Goal: Information Seeking & Learning: Learn about a topic

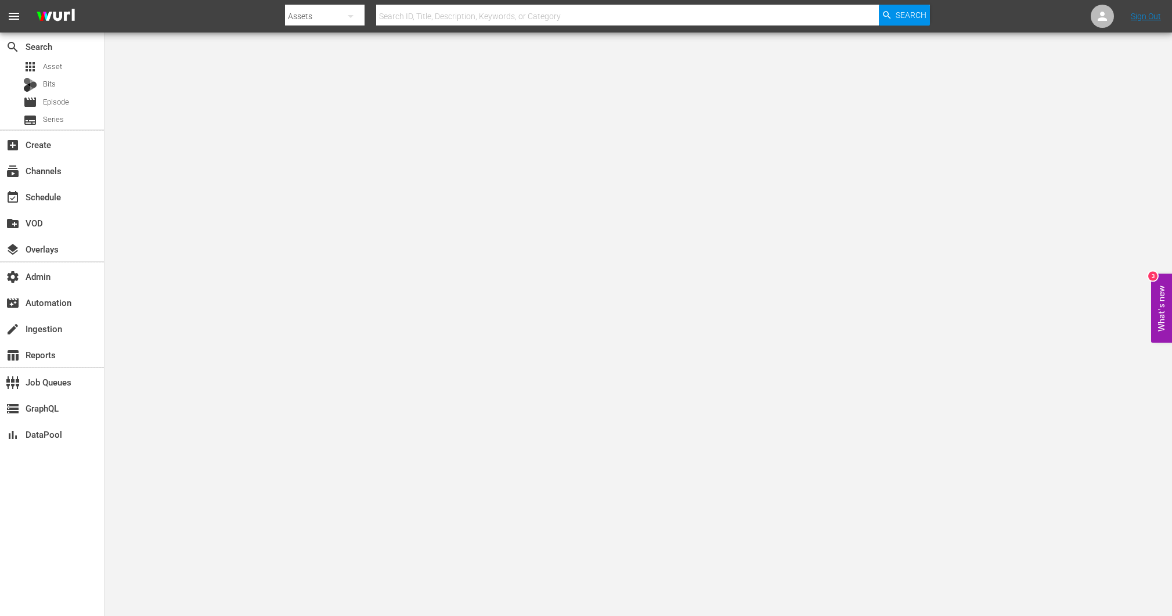
click at [307, 15] on div "Assets" at bounding box center [325, 16] width 80 height 33
click at [312, 49] on div "Channels" at bounding box center [322, 48] width 46 height 19
click at [924, 17] on span "Search" at bounding box center [911, 15] width 31 height 21
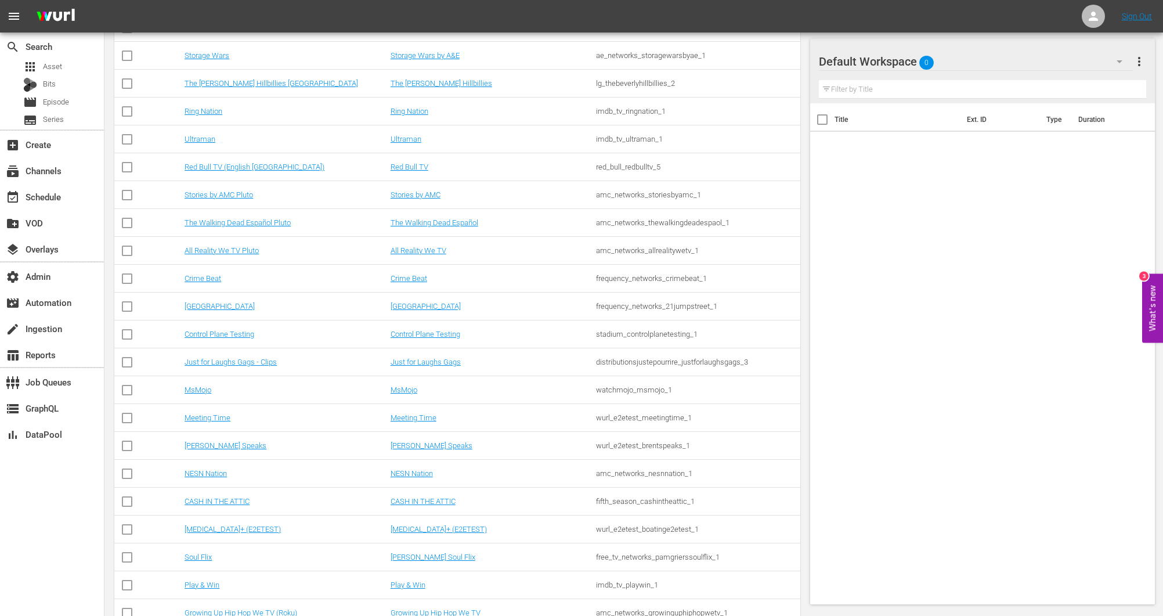
scroll to position [4363, 0]
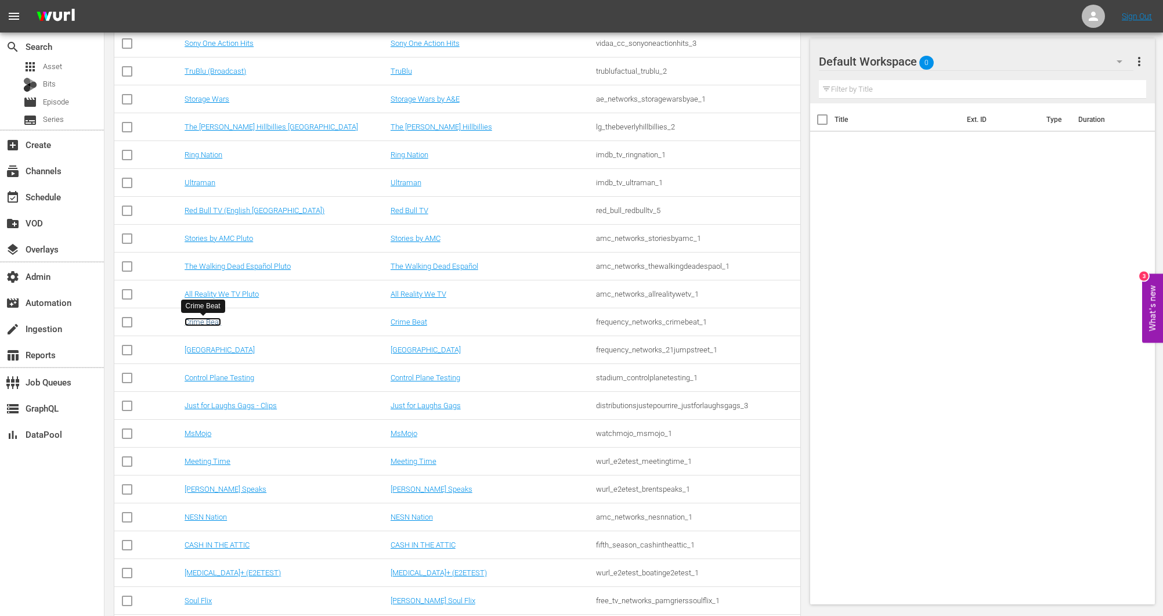
click at [207, 323] on link "Crime Beat" at bounding box center [203, 322] width 37 height 9
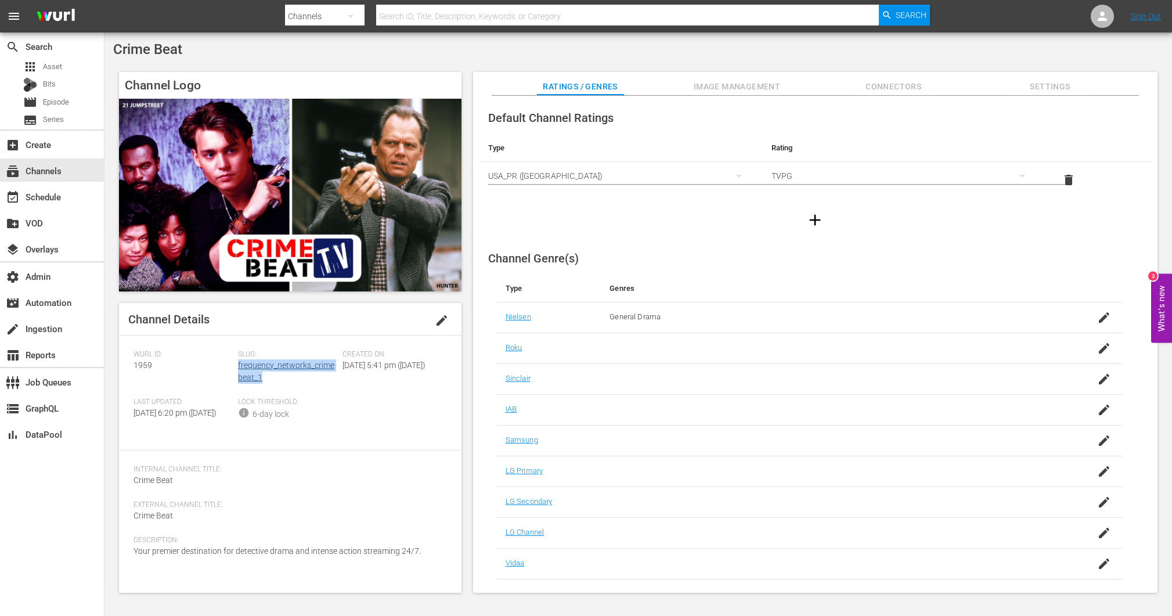
drag, startPoint x: 265, startPoint y: 380, endPoint x: 238, endPoint y: 366, distance: 30.4
click at [238, 366] on div "Slug: frequency_networks_crimebeat_1" at bounding box center [290, 374] width 104 height 48
copy link "frequency_networks_crimebeat_1"
click at [391, 403] on div "[PERSON_NAME] ID: 1959 Slug: frequency_networks_crimebeat_1 Created On: [DATE] …" at bounding box center [290, 393] width 313 height 86
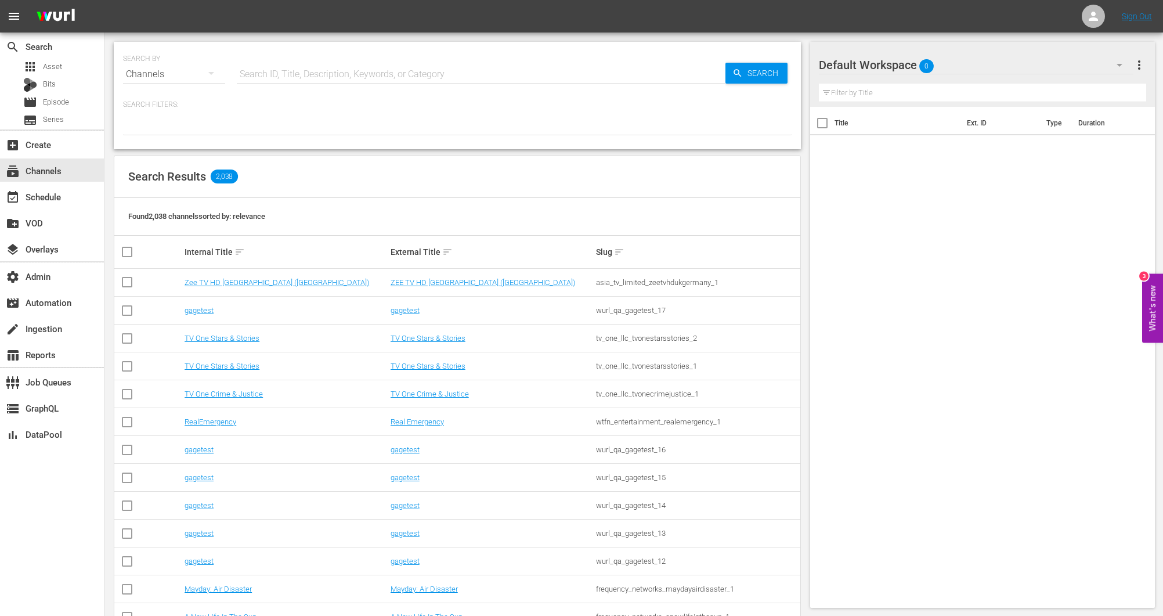
click at [207, 119] on div at bounding box center [457, 126] width 669 height 20
click at [204, 124] on div at bounding box center [457, 126] width 669 height 20
click at [181, 127] on div at bounding box center [457, 126] width 669 height 20
click at [175, 104] on p "Search Filters:" at bounding box center [457, 105] width 669 height 10
click at [189, 100] on p "Search Filters:" at bounding box center [457, 105] width 669 height 10
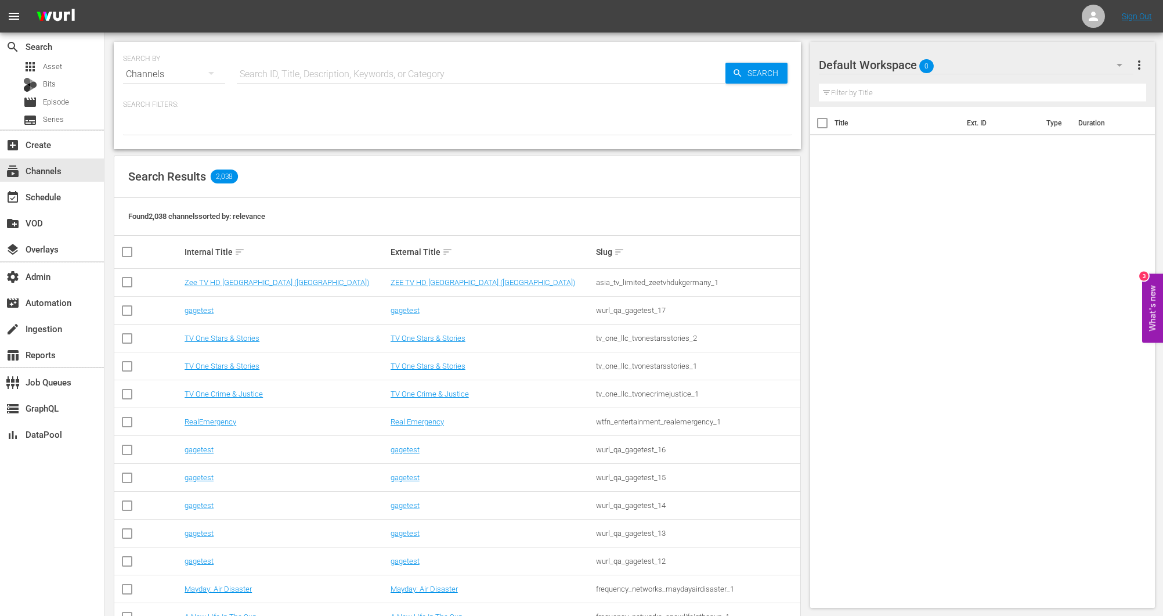
click at [147, 102] on p "Search Filters:" at bounding box center [457, 105] width 669 height 10
click at [680, 130] on div at bounding box center [457, 126] width 669 height 20
click at [136, 131] on div at bounding box center [457, 126] width 669 height 20
click at [132, 138] on div "SEARCH BY Search By Channels Search ID, Title, Description, Keywords, or Catego…" at bounding box center [457, 95] width 687 height 107
click at [131, 141] on div "SEARCH BY Search By Channels Search ID, Title, Description, Keywords, or Catego…" at bounding box center [457, 95] width 687 height 107
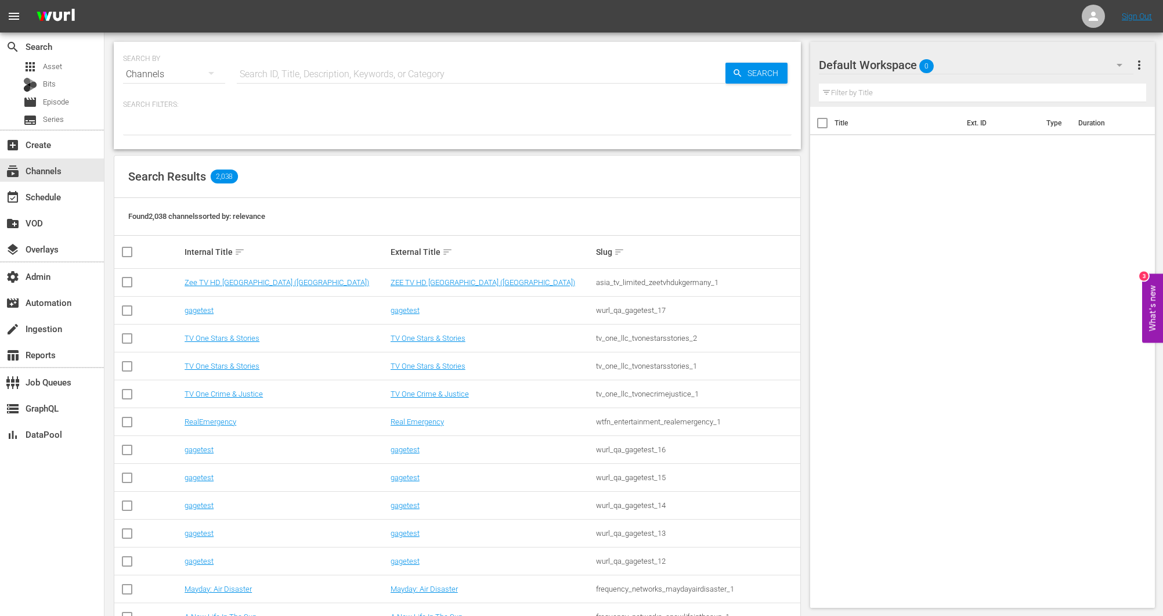
click at [134, 133] on div at bounding box center [457, 126] width 669 height 20
click at [368, 73] on input "text" at bounding box center [481, 74] width 489 height 28
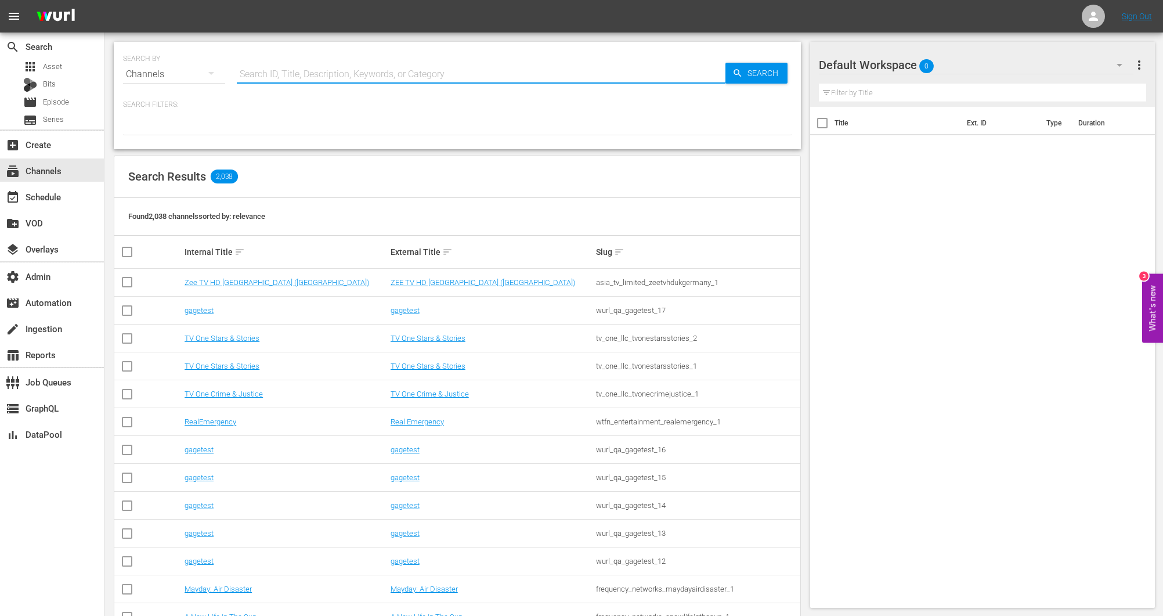
click at [1078, 59] on div "Default Workspace 0" at bounding box center [976, 65] width 315 height 33
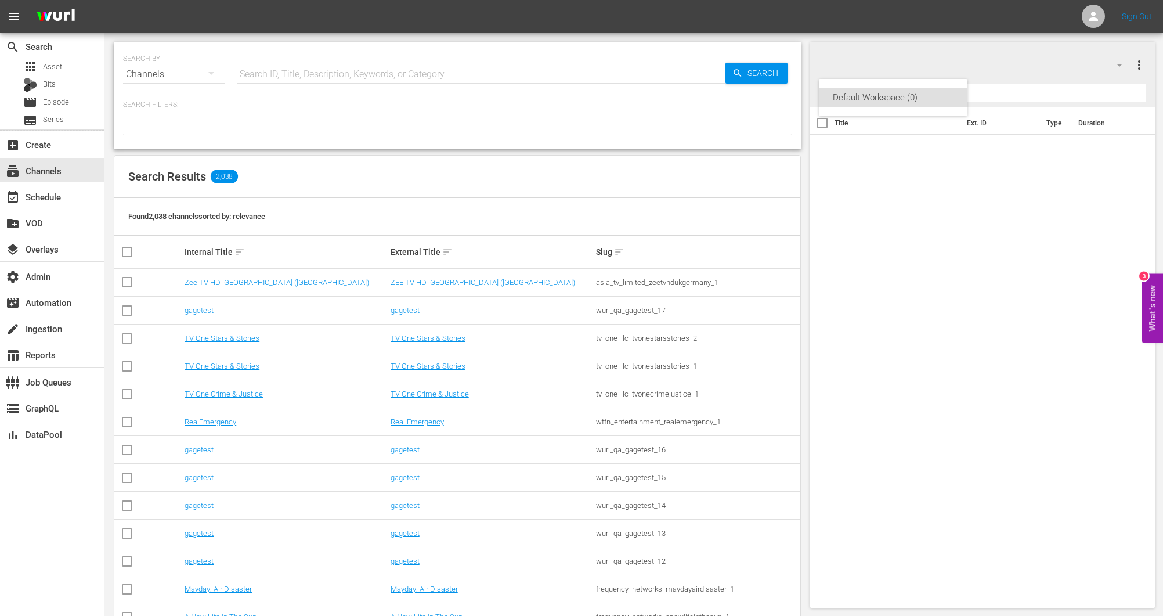
click at [1074, 63] on div "Default Workspace (0)" at bounding box center [581, 308] width 1163 height 616
click at [1135, 64] on span "more_vert" at bounding box center [1140, 65] width 14 height 14
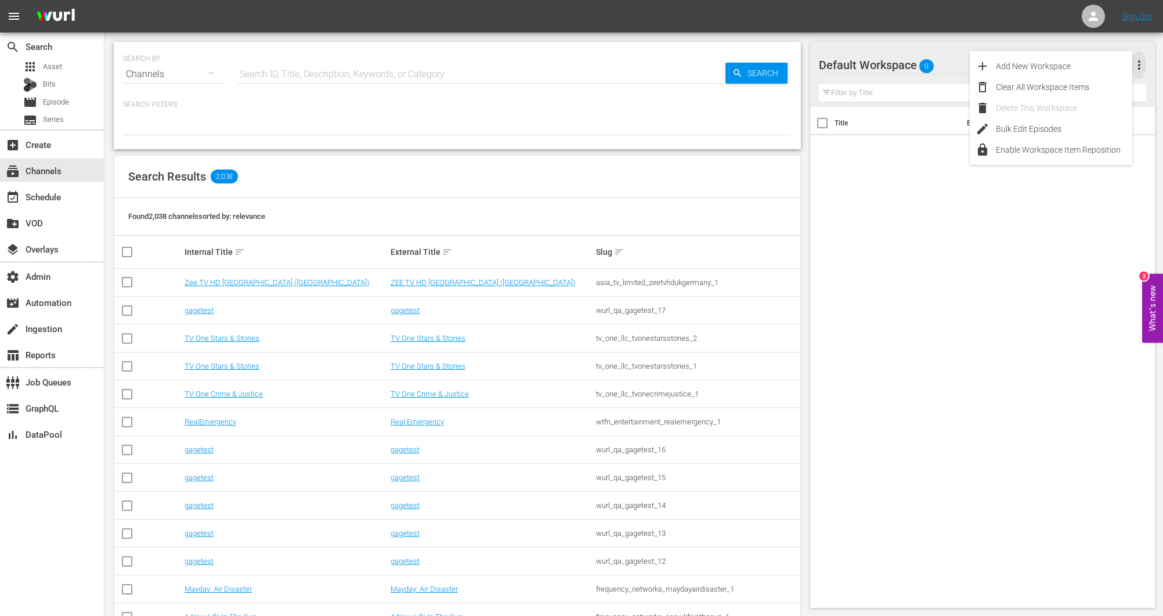
click at [1140, 64] on span "more_vert" at bounding box center [1140, 65] width 14 height 14
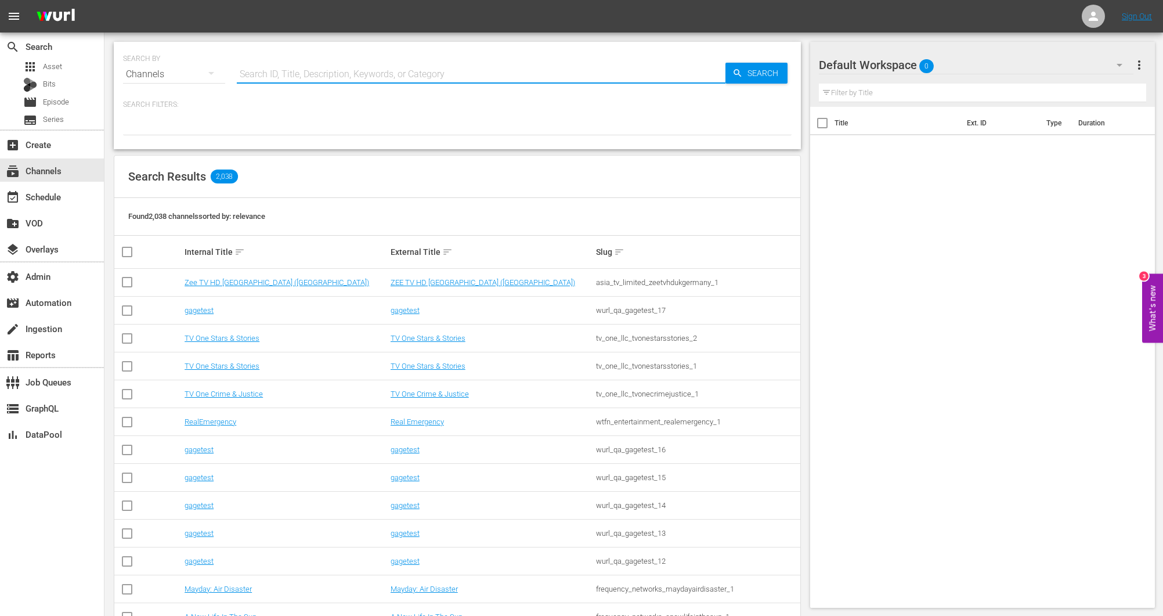
click at [279, 69] on input "text" at bounding box center [481, 74] width 489 height 28
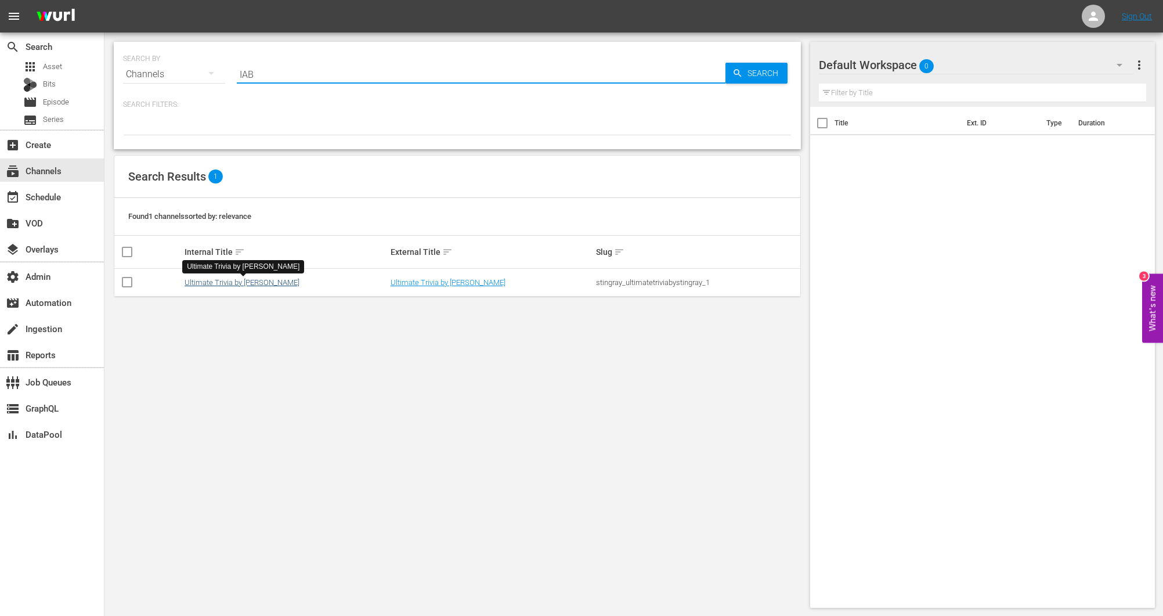
type input "IAB"
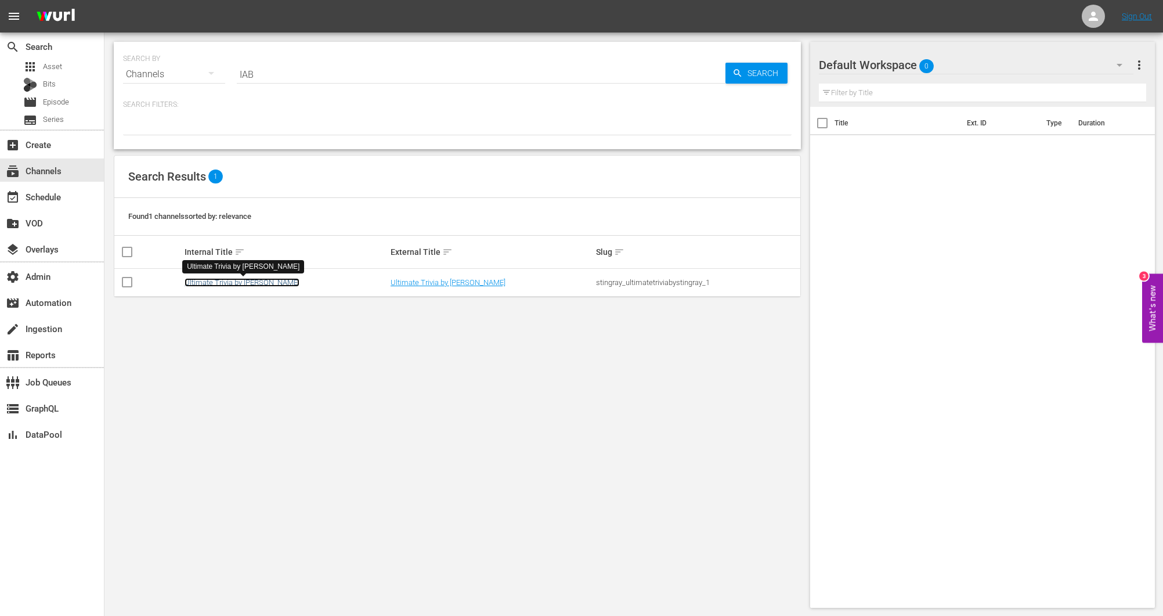
click at [239, 280] on link "Ultimate Trivia by [PERSON_NAME]" at bounding box center [242, 282] width 115 height 9
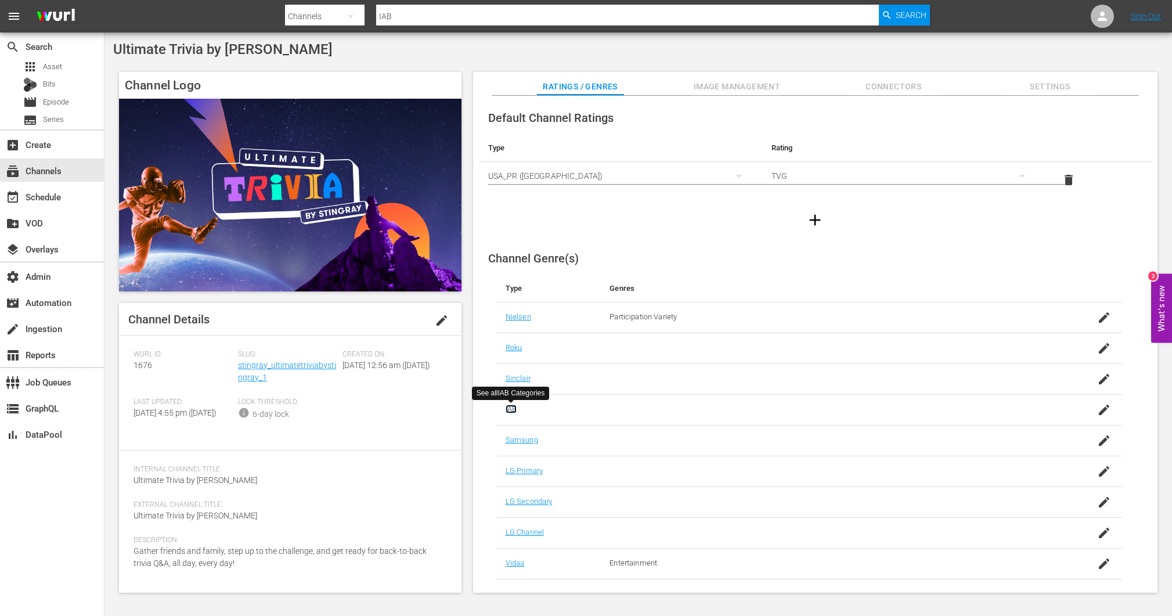
click at [508, 410] on link "IAB" at bounding box center [511, 409] width 11 height 9
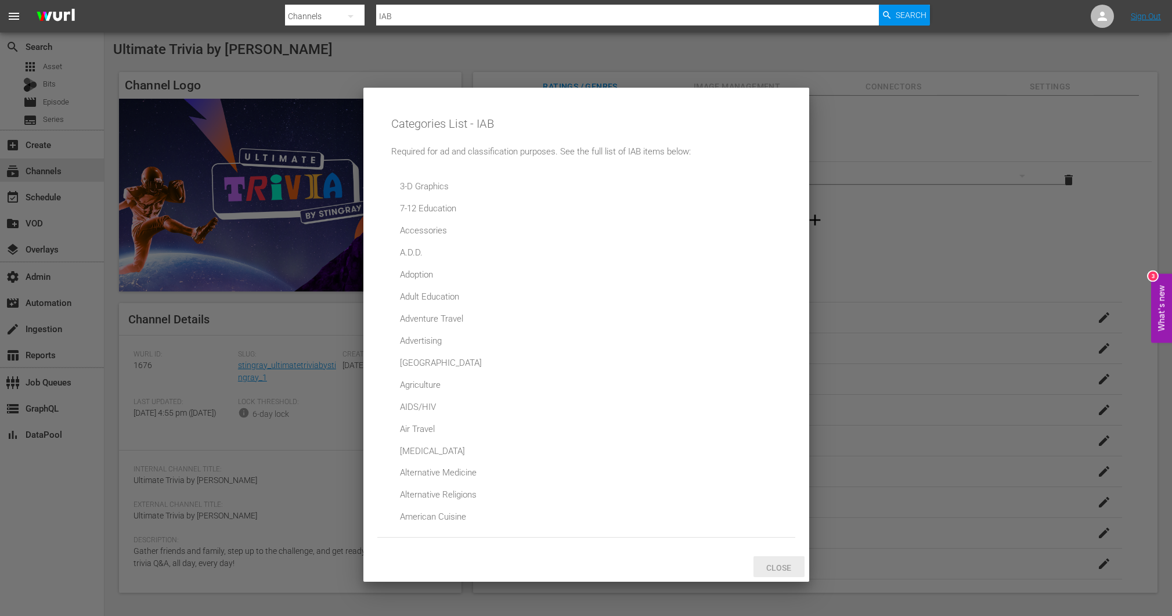
click at [767, 571] on span "Close" at bounding box center [779, 567] width 44 height 9
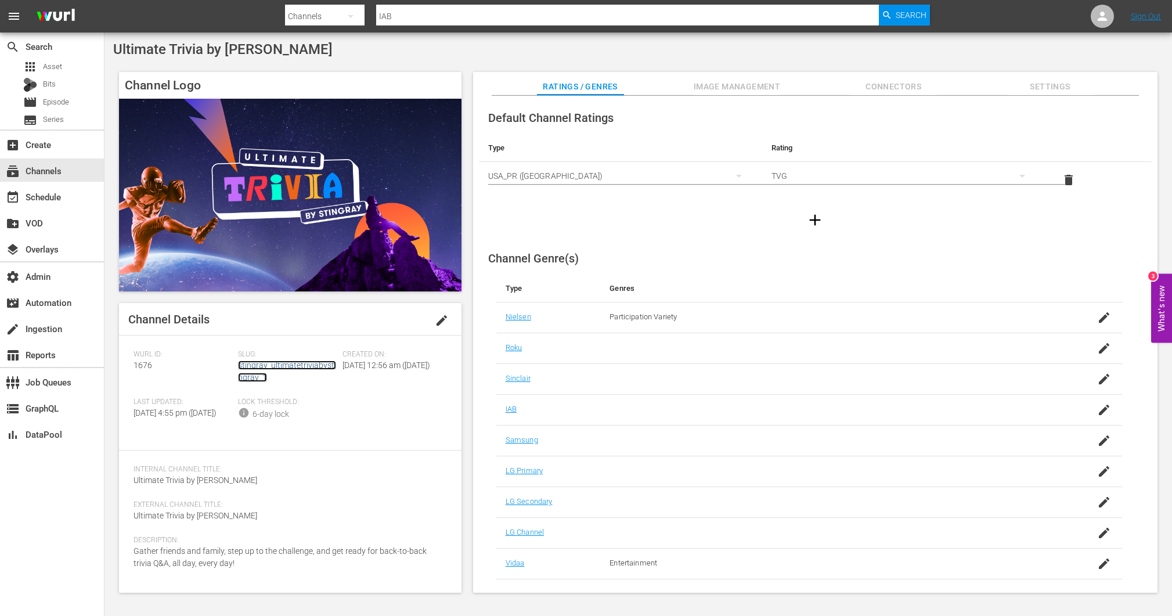
click at [288, 369] on link "stingray_ultimatetriviabystingray_1" at bounding box center [287, 371] width 98 height 21
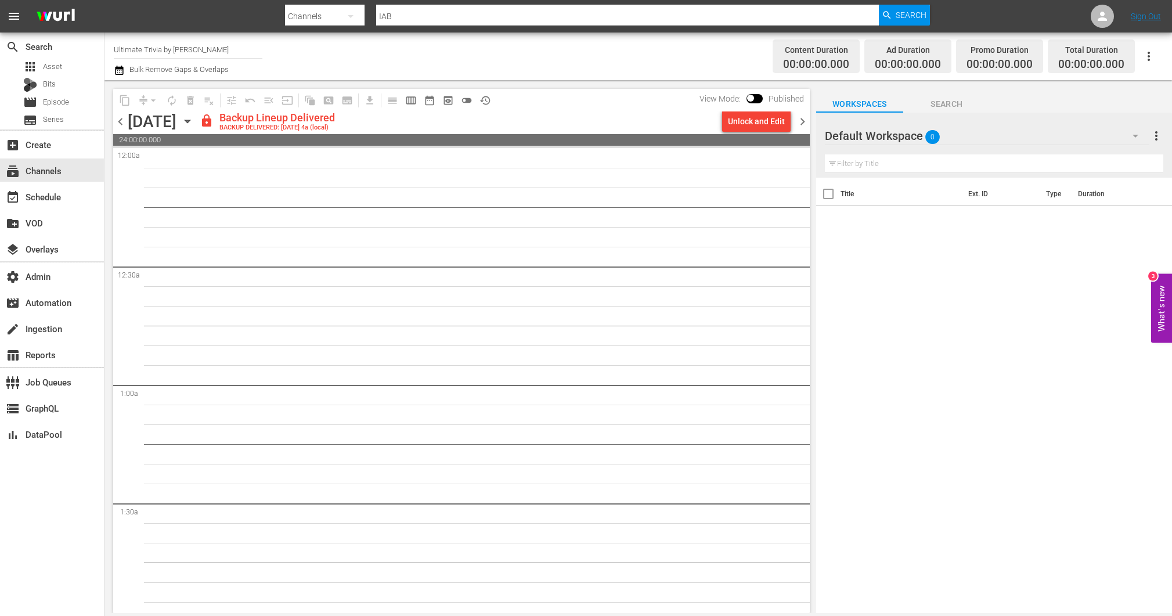
click at [123, 121] on span "chevron_left" at bounding box center [120, 121] width 15 height 15
click at [63, 178] on div "subscriptions Channels" at bounding box center [52, 169] width 104 height 23
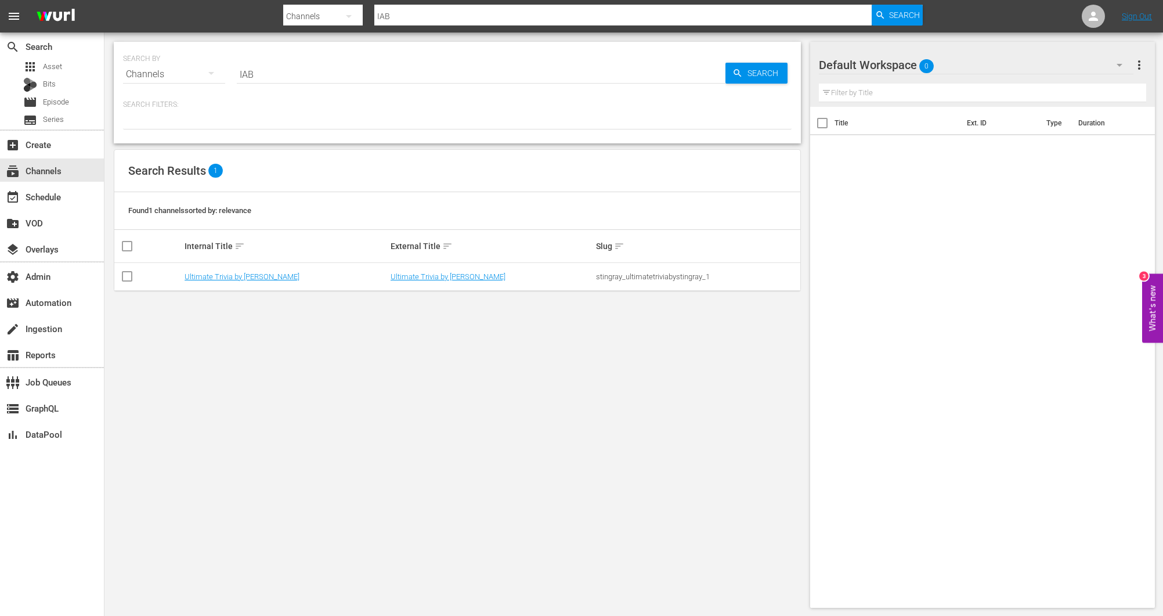
click at [397, 23] on input "IAB" at bounding box center [623, 16] width 498 height 28
click at [398, 23] on input "IAB" at bounding box center [623, 16] width 498 height 28
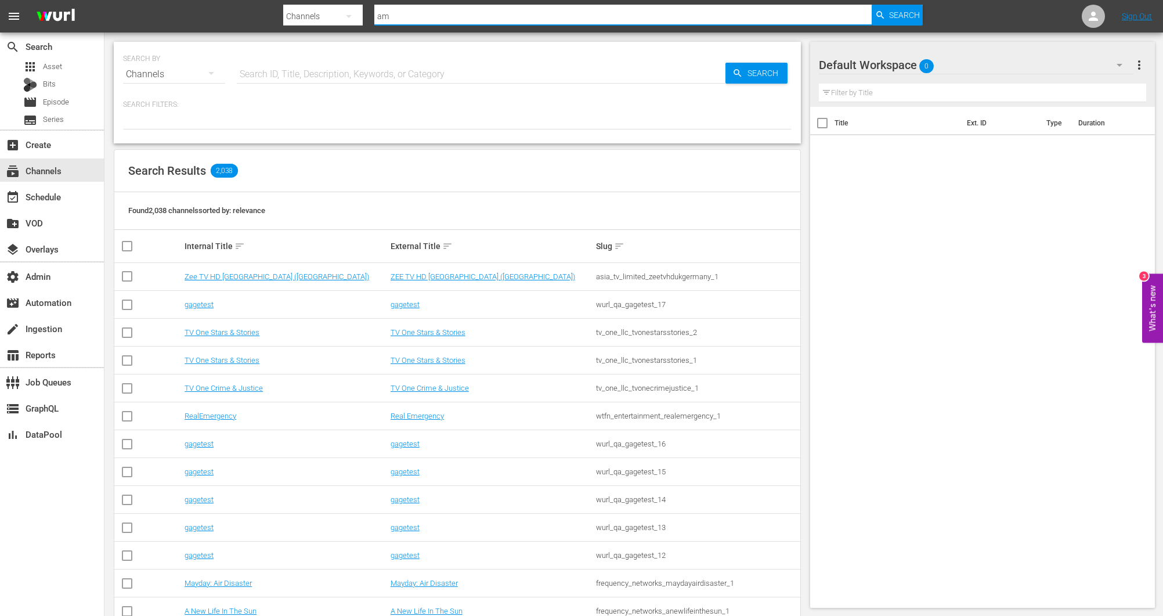
type input "amc"
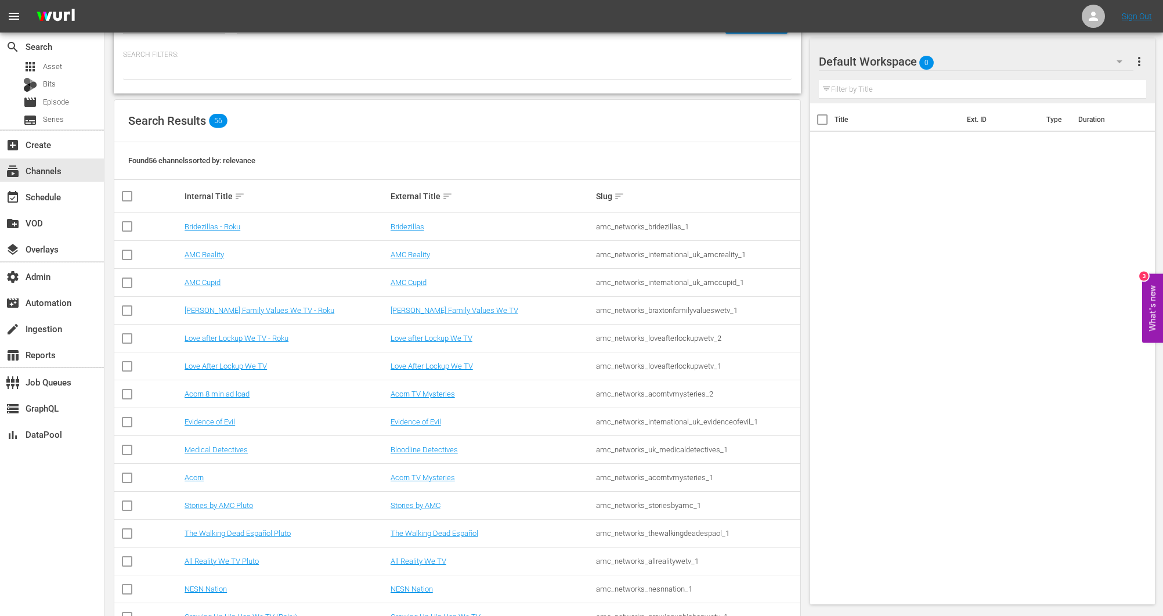
scroll to position [74, 0]
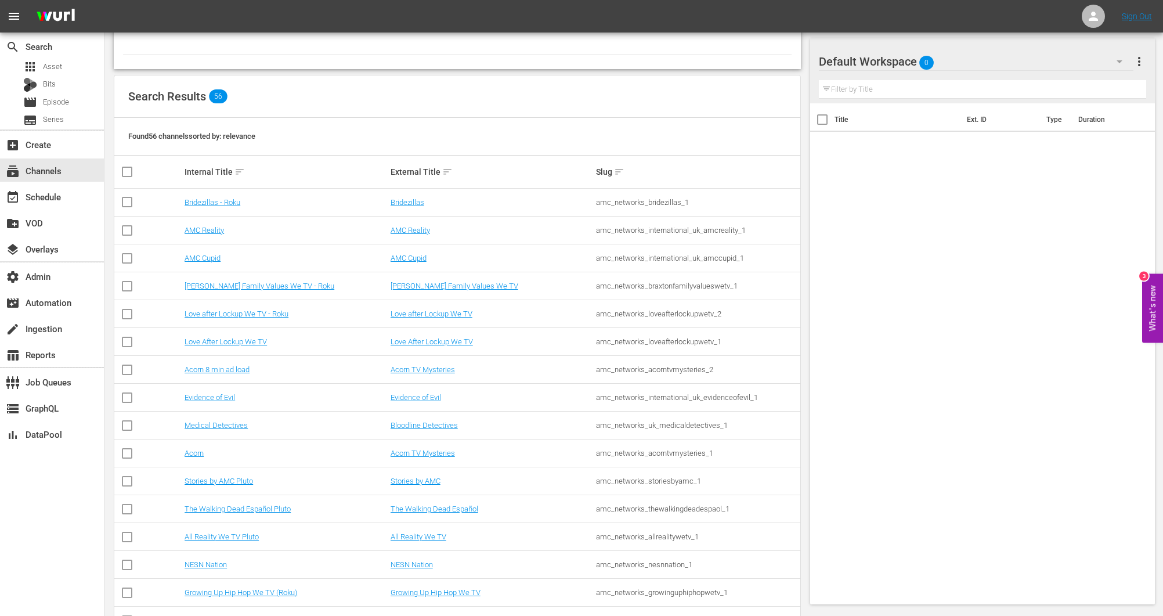
click at [448, 374] on td "Acorn TV Mysteries" at bounding box center [492, 370] width 206 height 28
click at [447, 372] on link "Acorn TV Mysteries" at bounding box center [423, 369] width 64 height 9
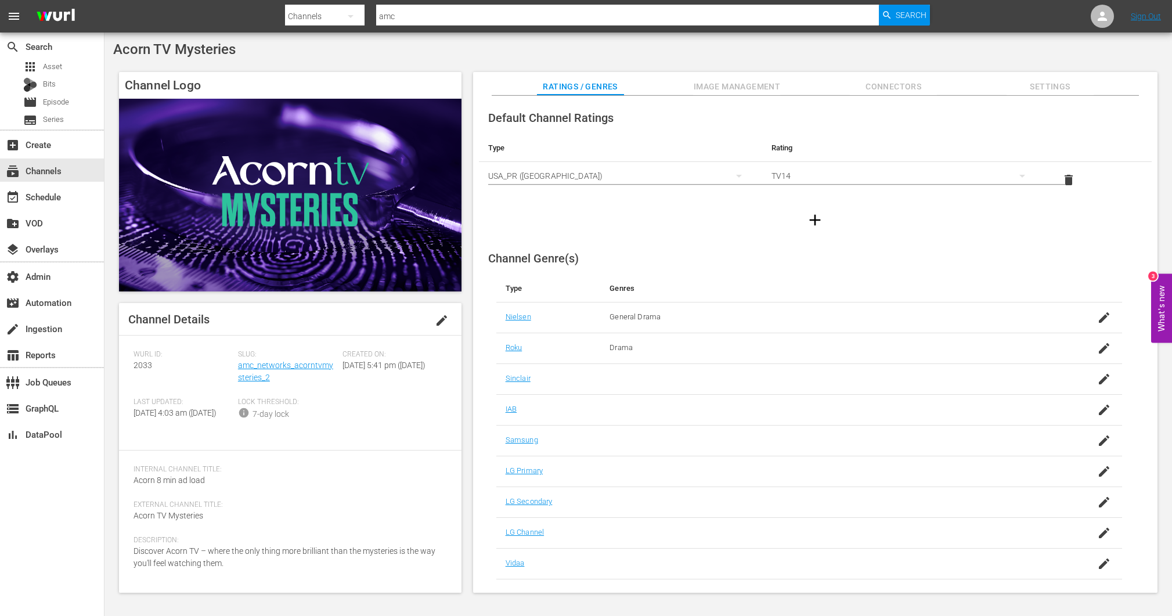
click at [1026, 86] on span "Settings" at bounding box center [1050, 87] width 87 height 15
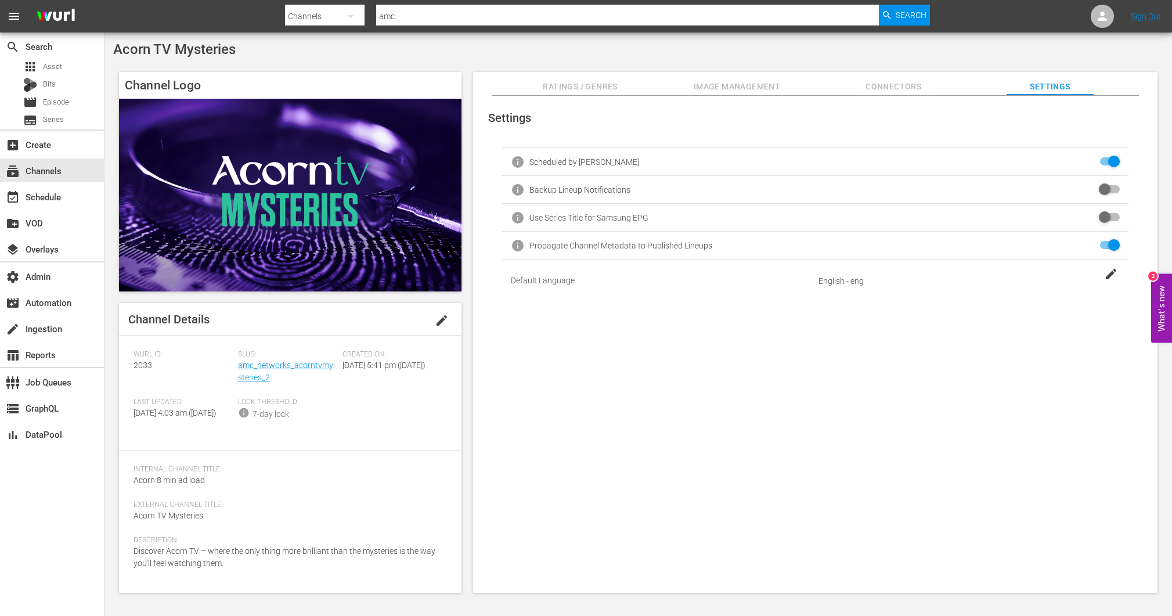
click at [913, 82] on span "Connectors" at bounding box center [893, 87] width 87 height 15
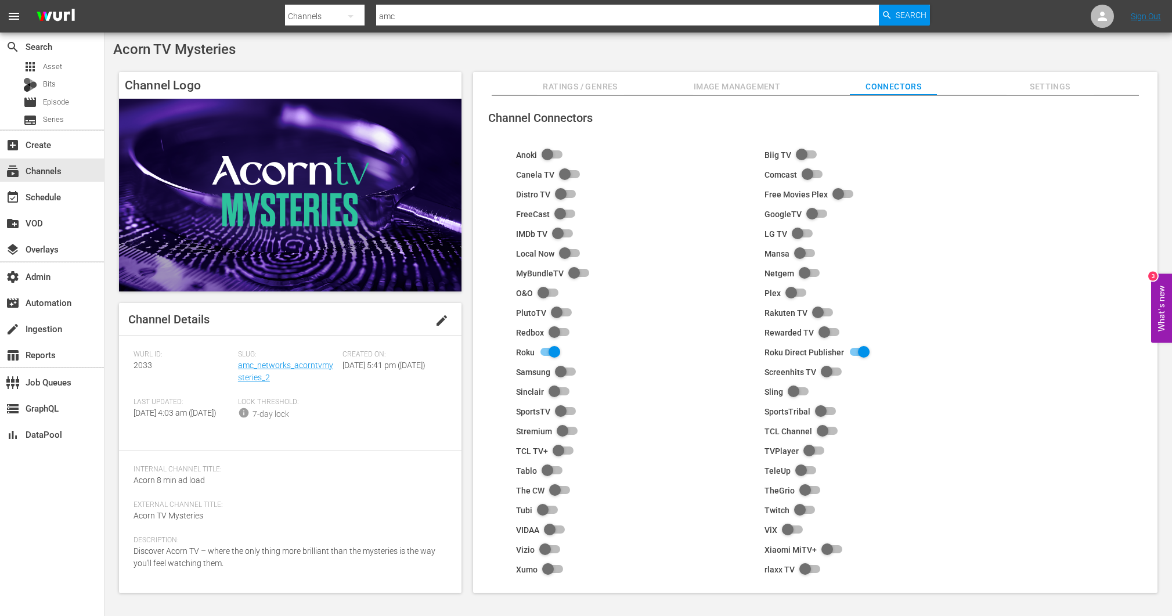
click at [763, 80] on span "Image Management" at bounding box center [736, 87] width 87 height 15
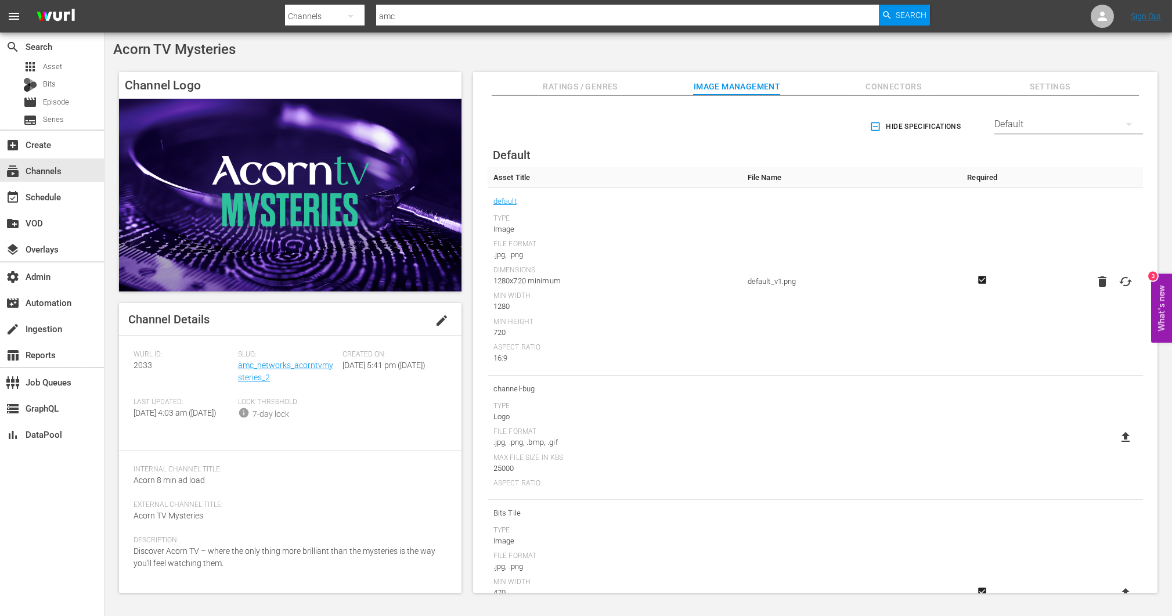
click at [615, 83] on span "Ratings / Genres" at bounding box center [580, 87] width 87 height 15
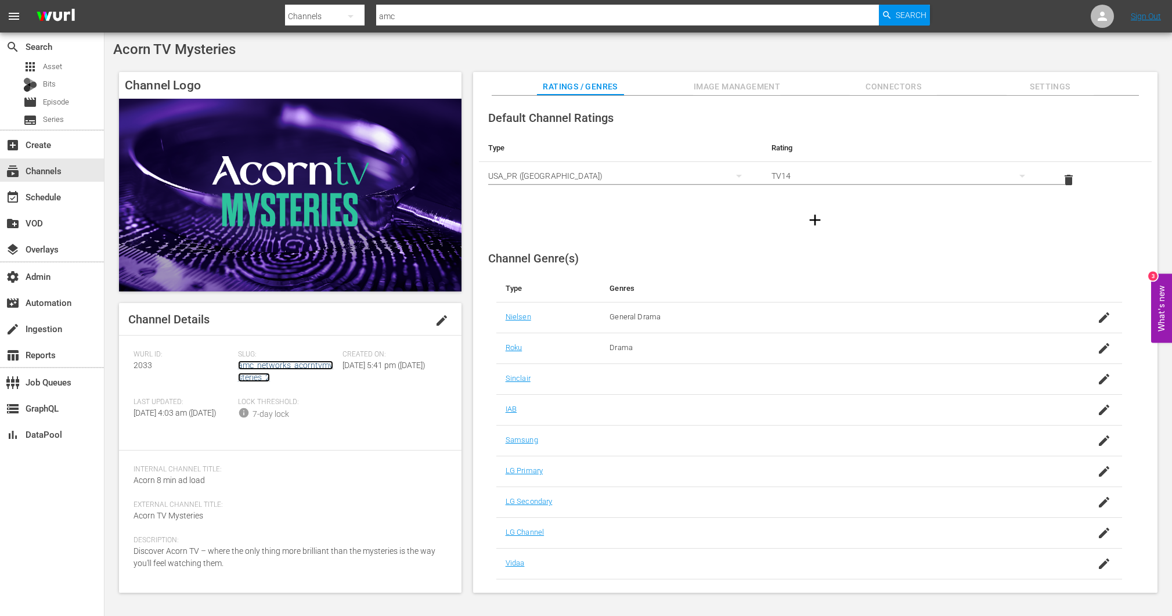
click at [283, 369] on link "amc_networks_acorntvmysteries_2" at bounding box center [285, 371] width 95 height 21
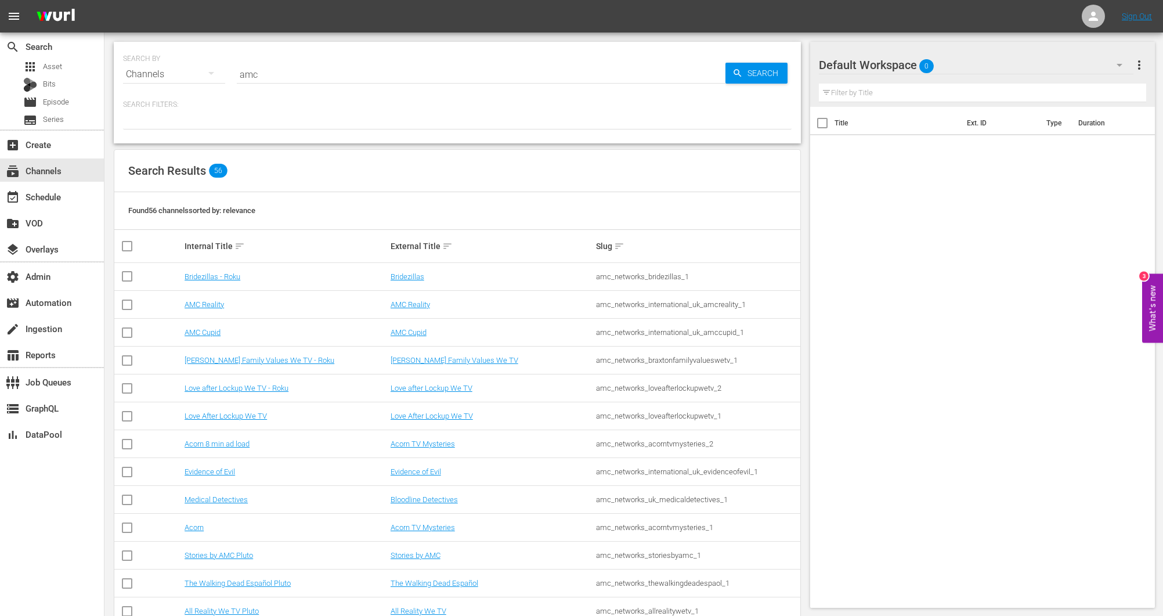
click at [298, 71] on input "amc" at bounding box center [481, 74] width 489 height 28
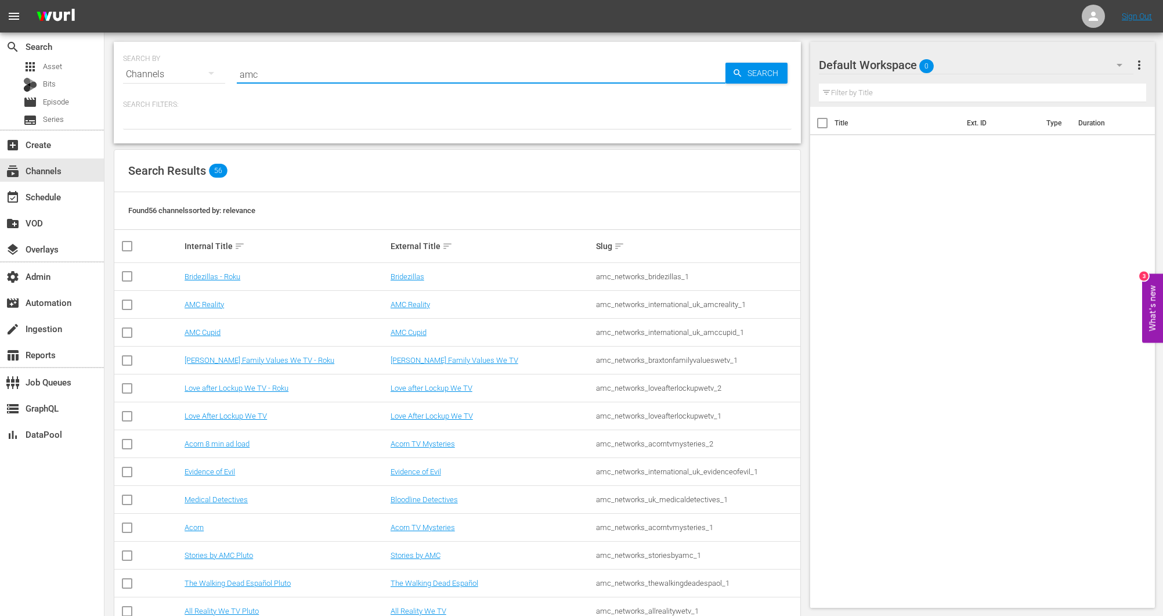
click at [298, 71] on input "amc" at bounding box center [481, 74] width 489 height 28
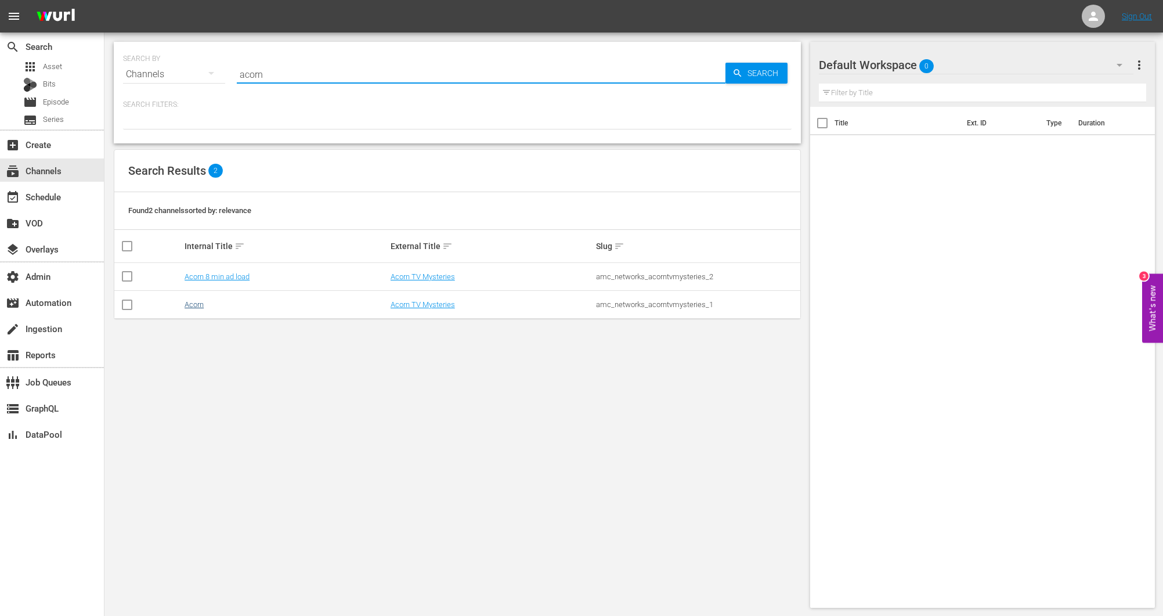
type input "acorn"
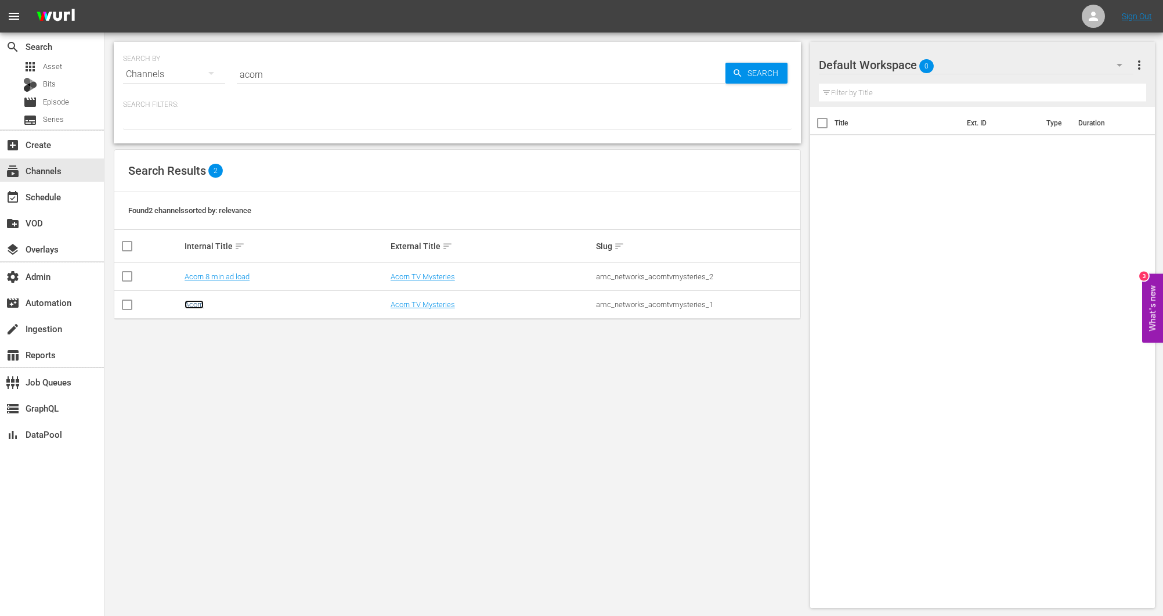
click at [201, 308] on link "Acorn" at bounding box center [194, 304] width 19 height 9
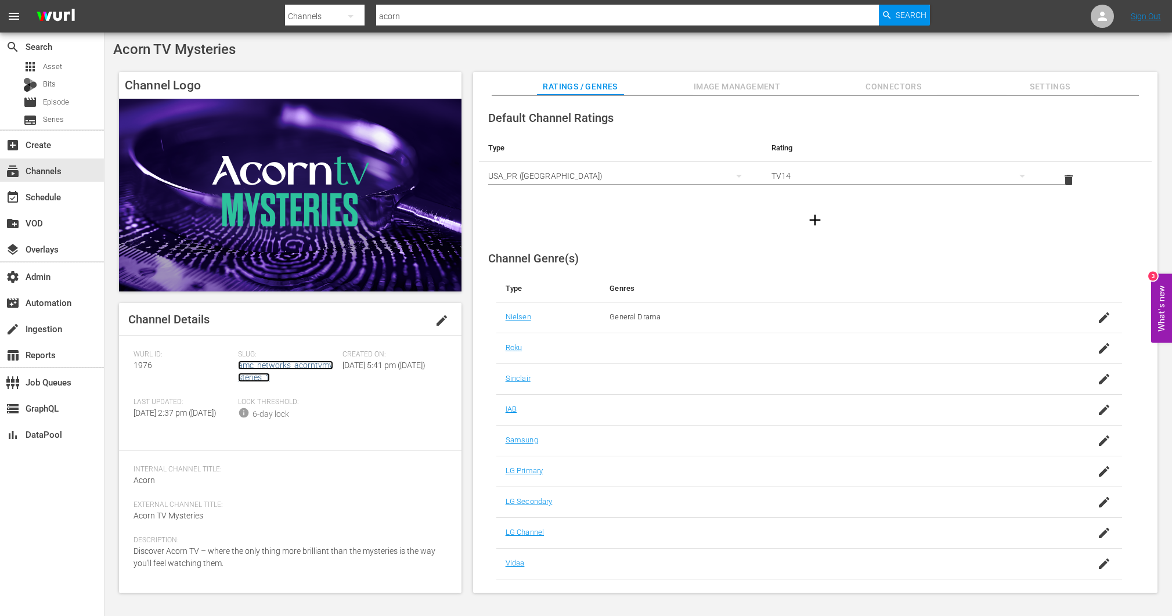
click at [255, 364] on link "amc_networks_acorntvmysteries_1" at bounding box center [285, 371] width 95 height 21
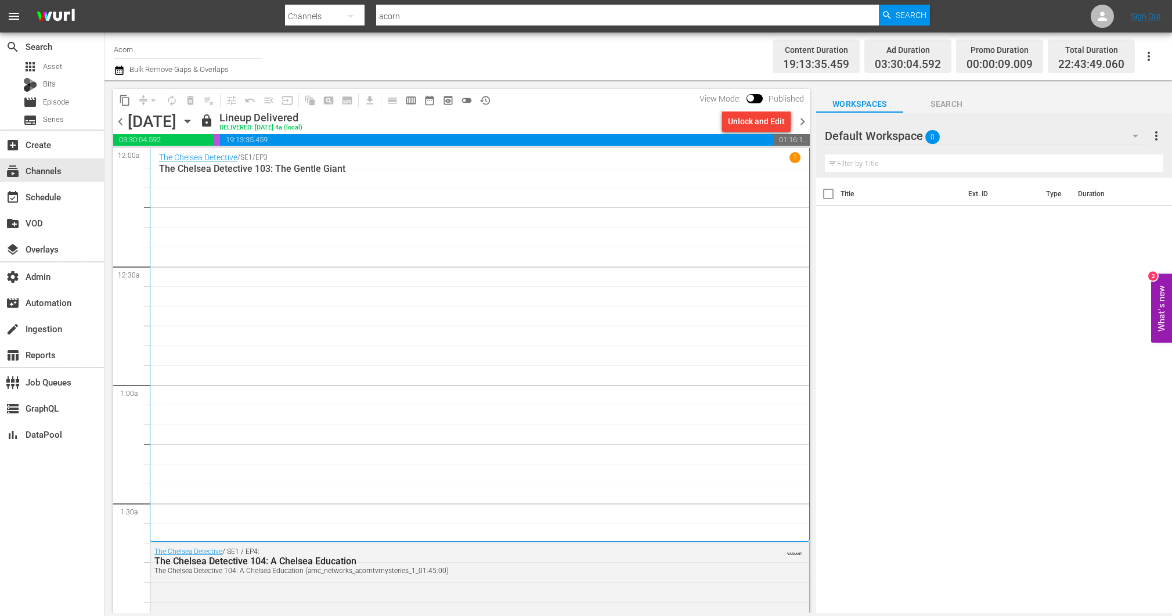
click at [302, 171] on p "The Chelsea Detective 103: The Gentle Giant" at bounding box center [479, 168] width 641 height 11
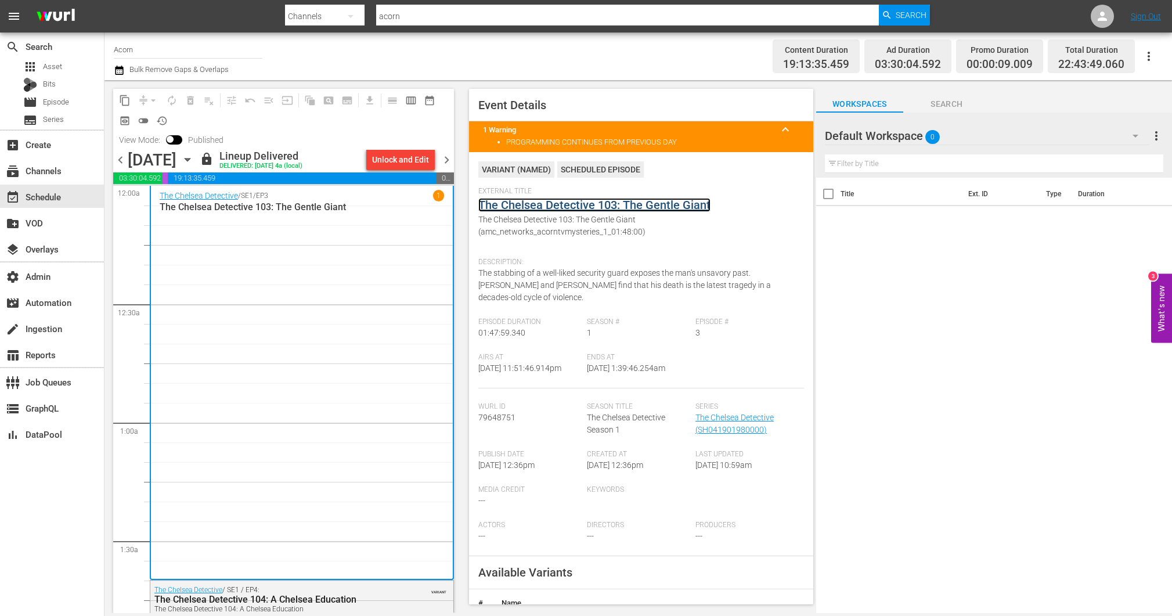
click at [610, 206] on link "The Chelsea Detective 103: The Gentle Giant" at bounding box center [594, 205] width 232 height 14
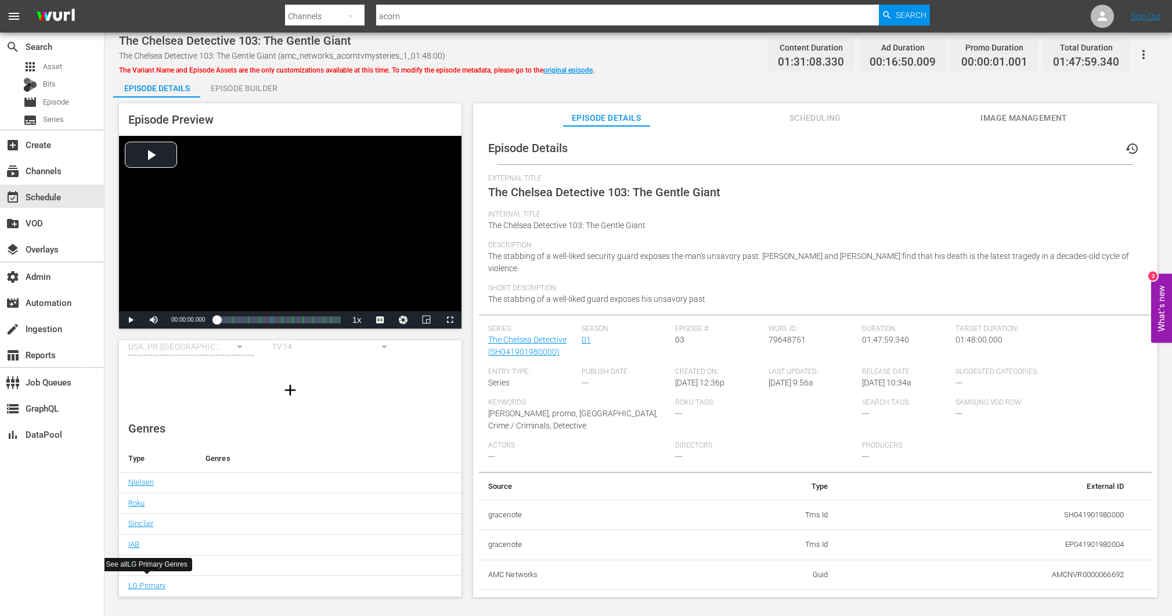
scroll to position [82, 0]
click at [137, 531] on link "IAB" at bounding box center [133, 530] width 11 height 9
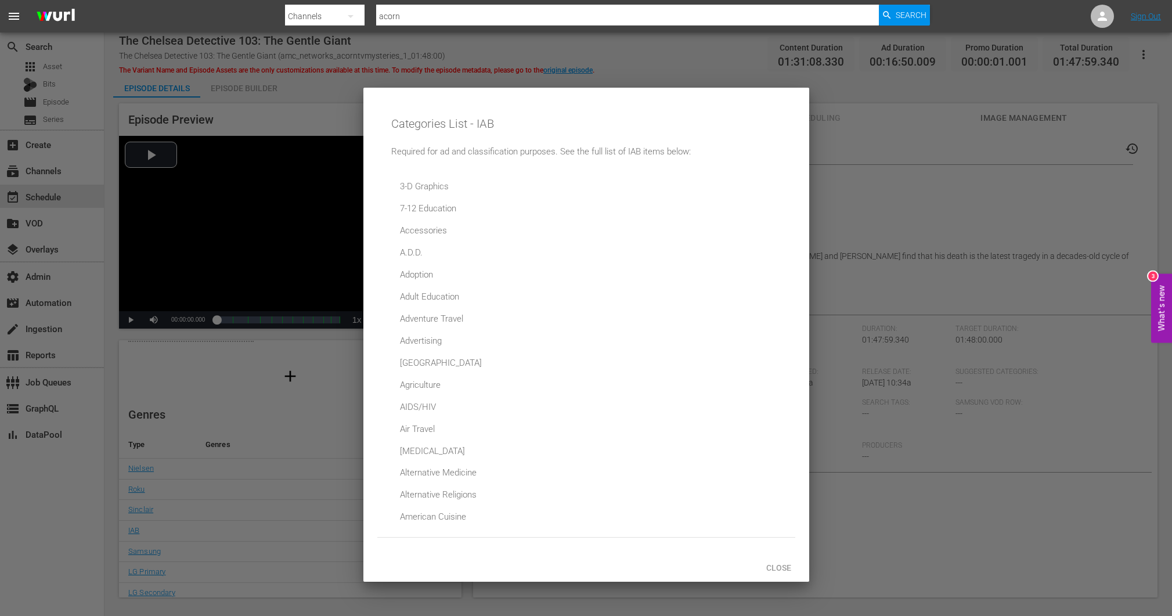
click at [893, 190] on div at bounding box center [586, 308] width 1172 height 616
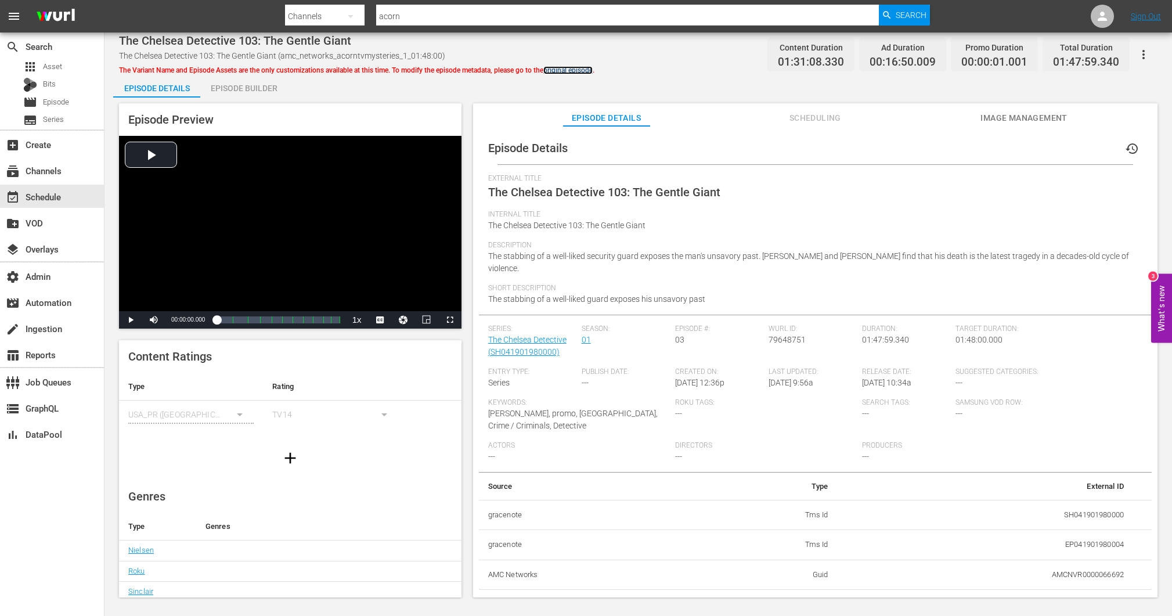
click at [582, 72] on link "original episode" at bounding box center [567, 70] width 49 height 8
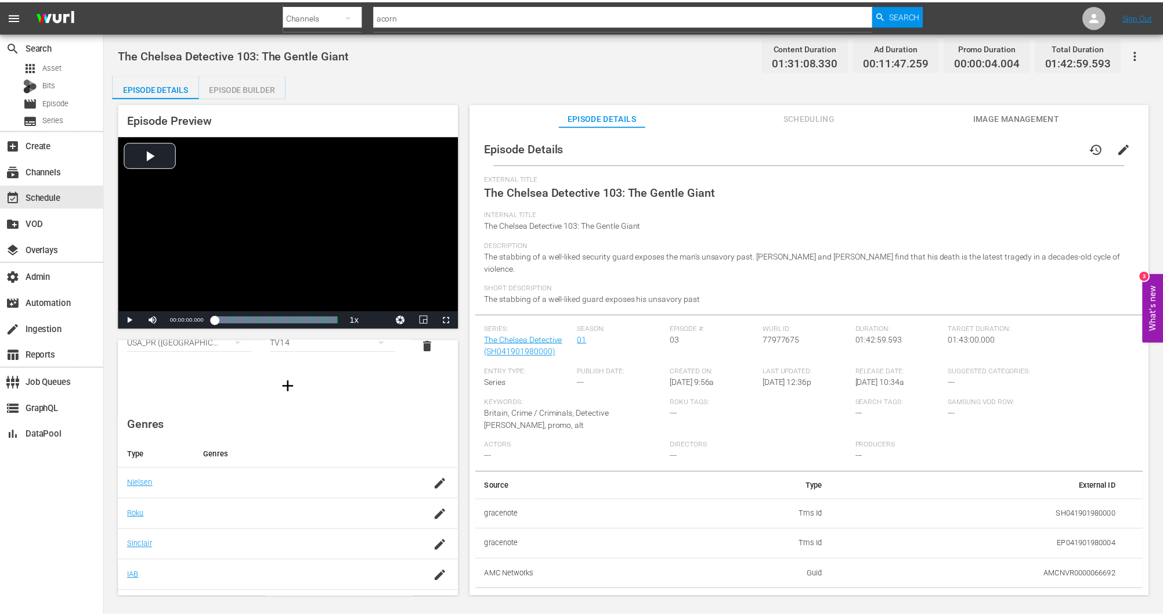
scroll to position [158, 0]
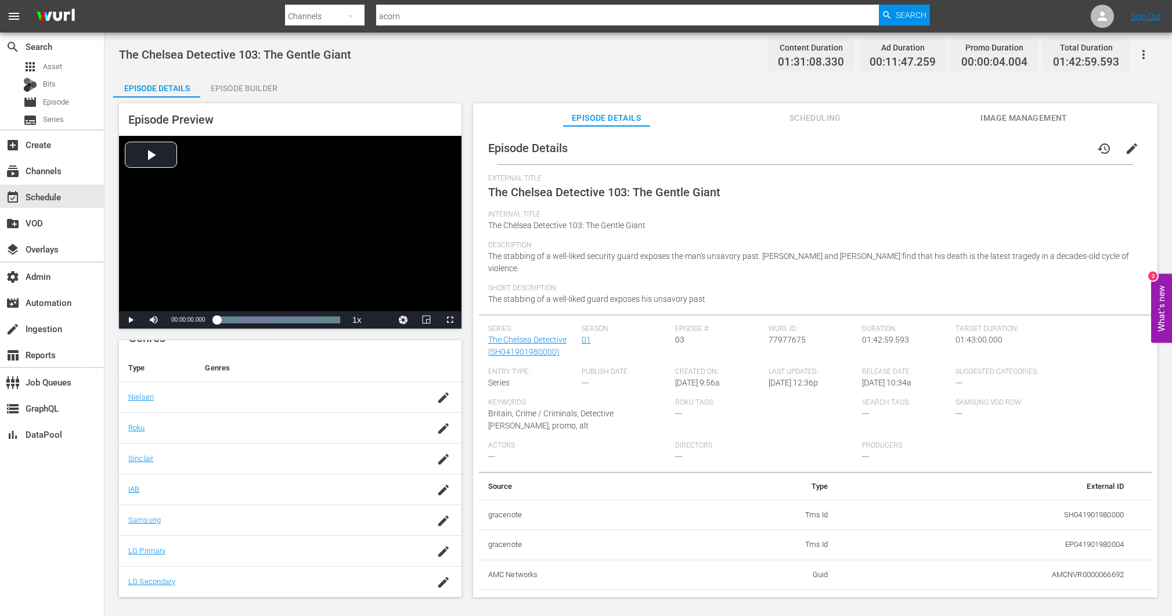
click at [835, 124] on span "Scheduling" at bounding box center [815, 118] width 87 height 15
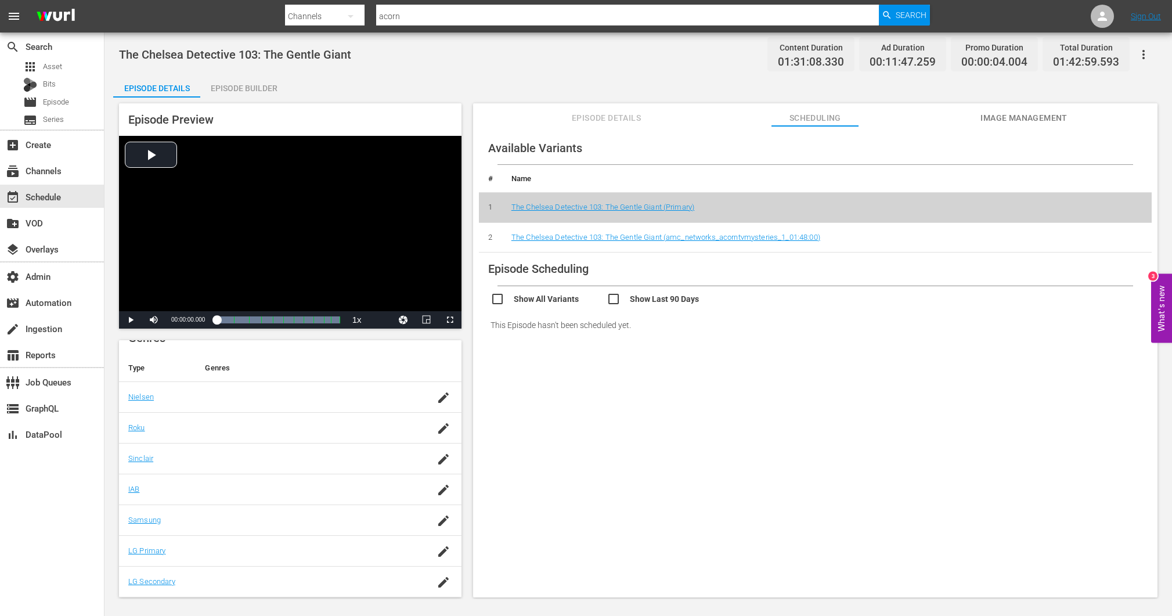
click at [993, 127] on div "Available Variants # Name 1 The Chelsea Detective 103: The Gentle Giant (Primar…" at bounding box center [815, 367] width 684 height 482
click at [996, 126] on button "Image Management" at bounding box center [1024, 114] width 87 height 23
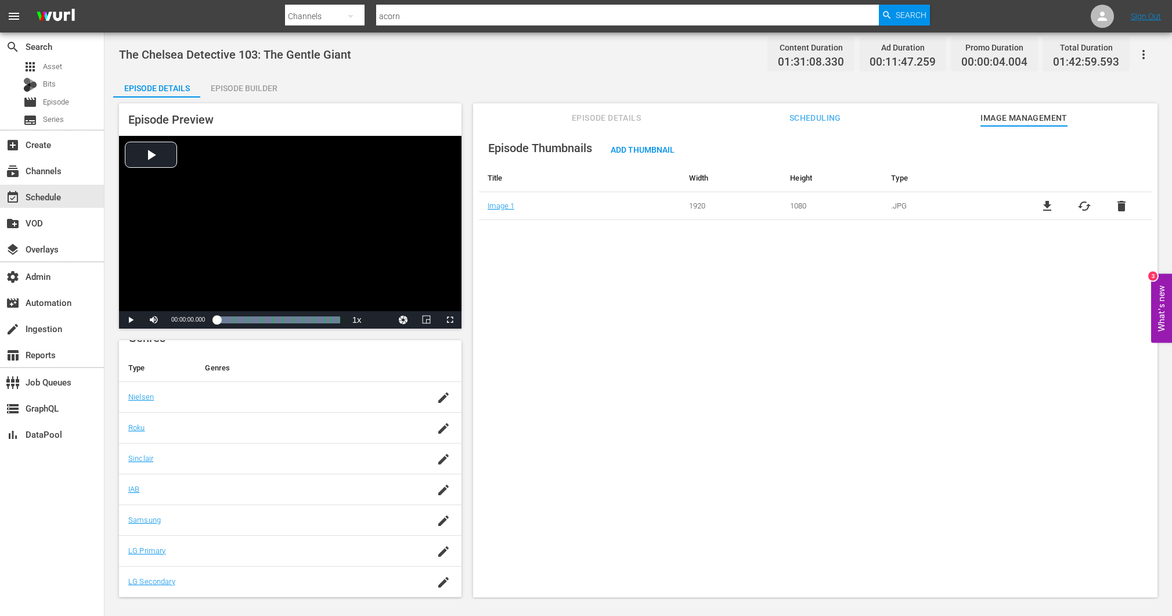
click at [852, 107] on button "Scheduling" at bounding box center [815, 114] width 87 height 23
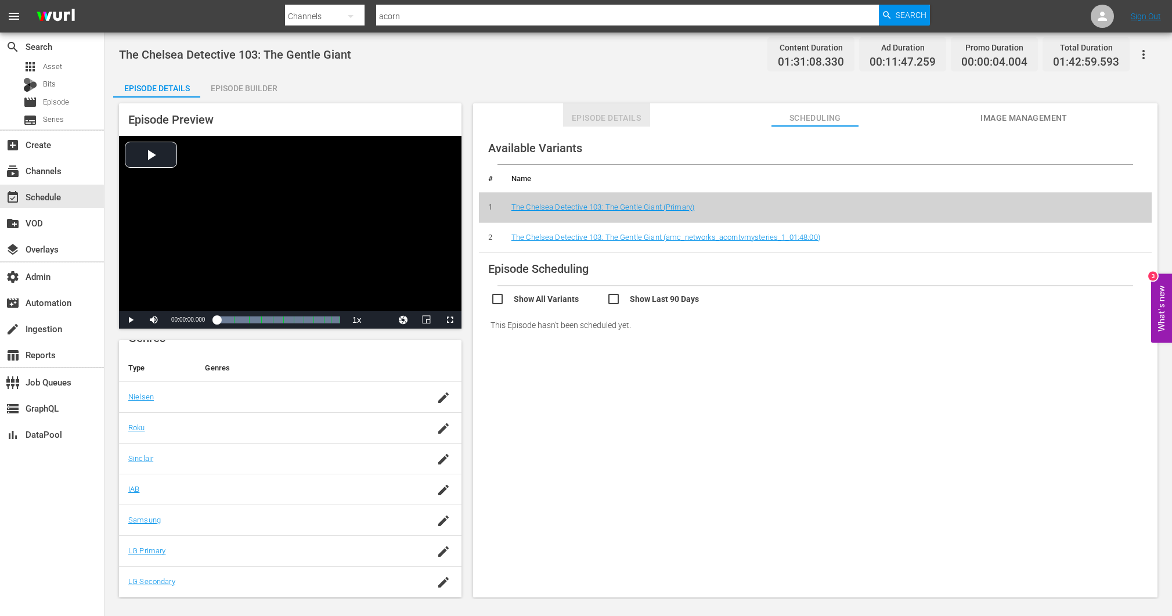
click at [638, 117] on span "Episode Details" at bounding box center [606, 118] width 87 height 15
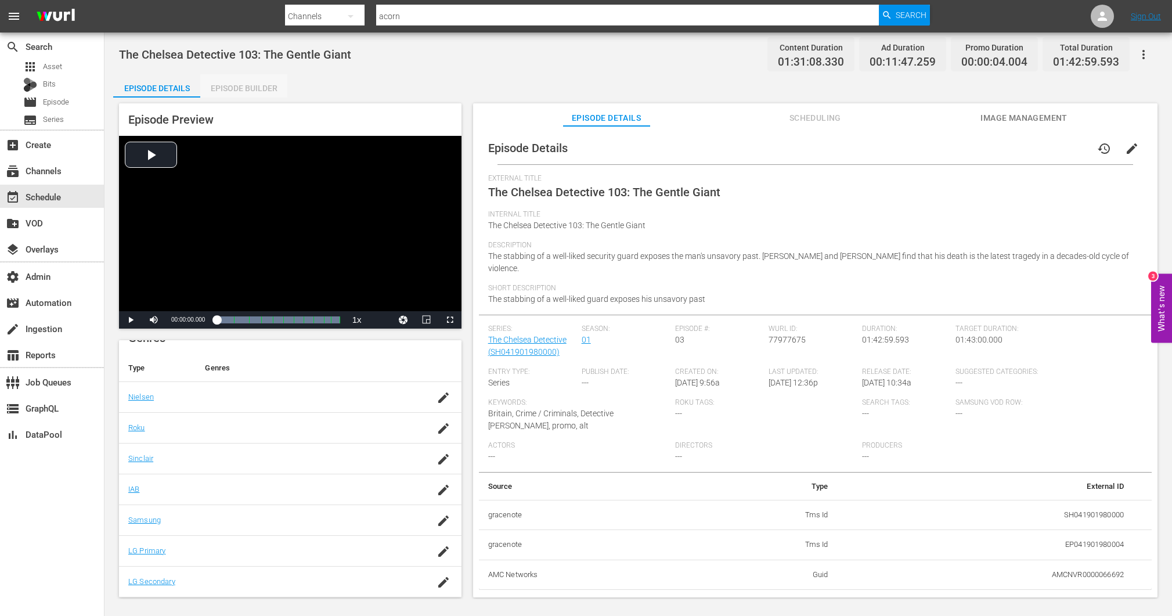
click at [258, 93] on div "Episode Builder" at bounding box center [243, 88] width 87 height 28
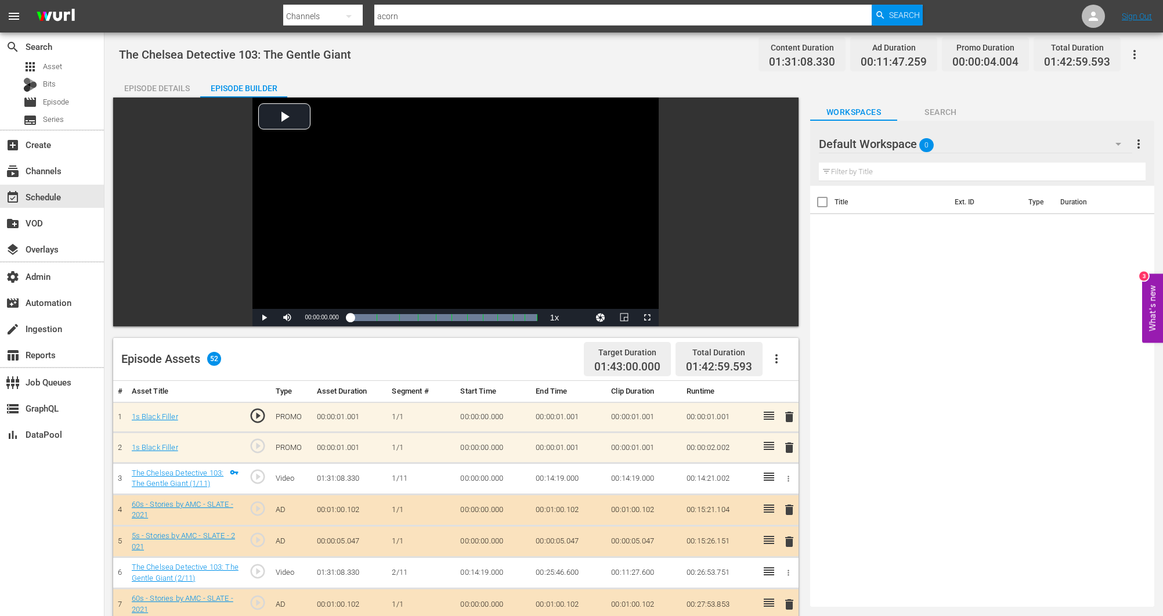
click at [163, 82] on div "Episode Details" at bounding box center [156, 88] width 87 height 28
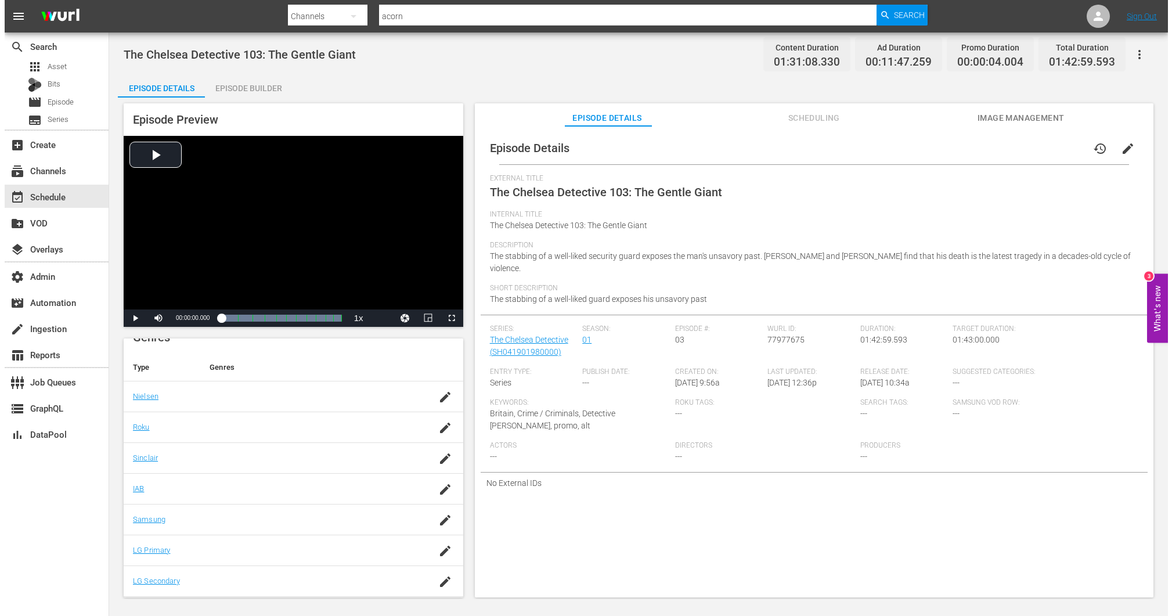
scroll to position [158, 0]
